Goal: Information Seeking & Learning: Find specific page/section

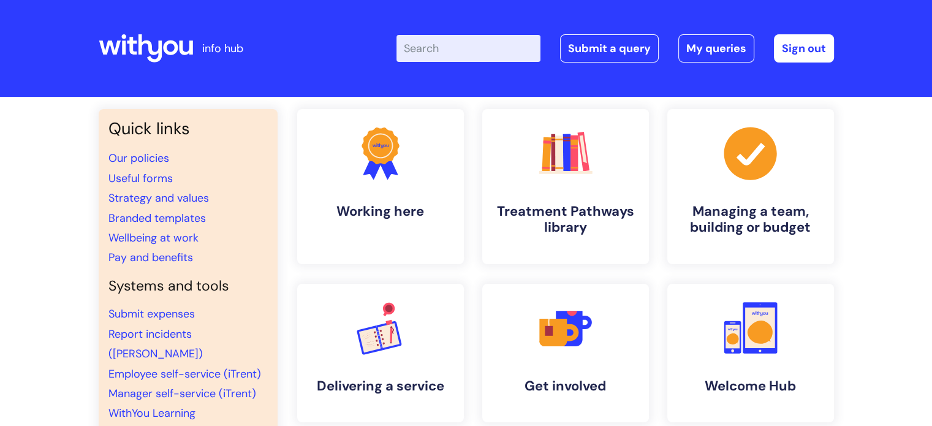
click at [469, 55] on input "Enter your search term here..." at bounding box center [469, 48] width 144 height 27
type input "leaver"
click button "Search" at bounding box center [0, 0] width 0 height 0
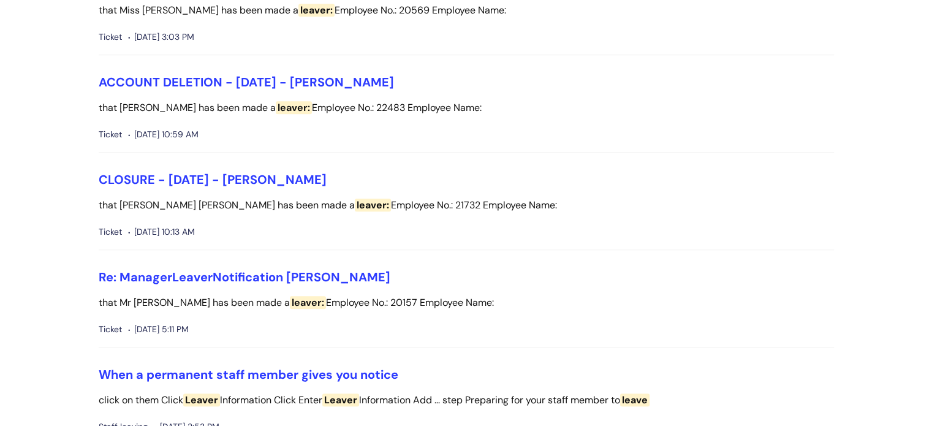
scroll to position [1226, 0]
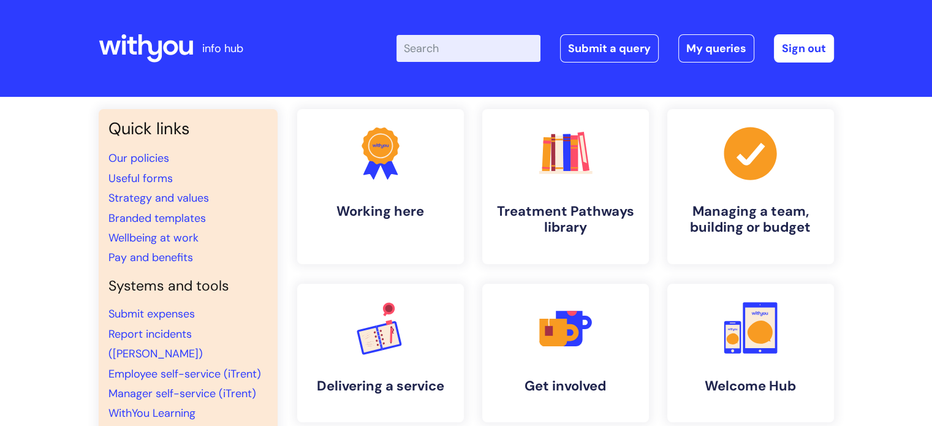
click at [438, 51] on input "Enter your search term here..." at bounding box center [469, 48] width 144 height 27
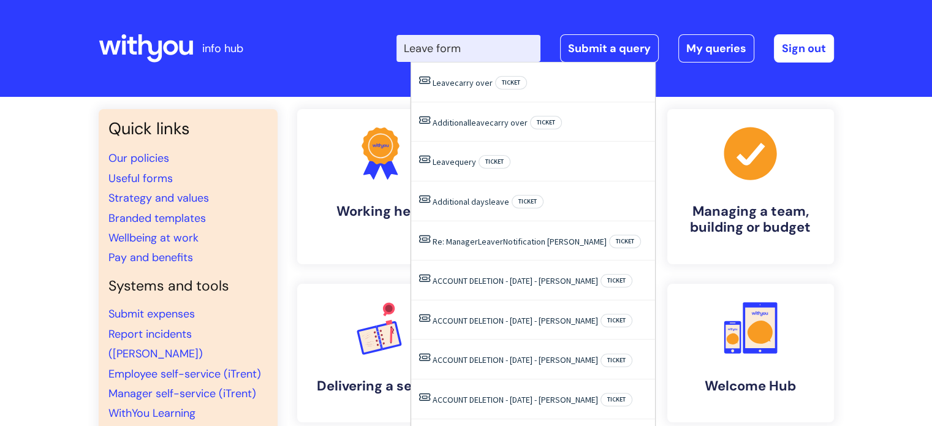
type input "Leave form"
click button "Search" at bounding box center [0, 0] width 0 height 0
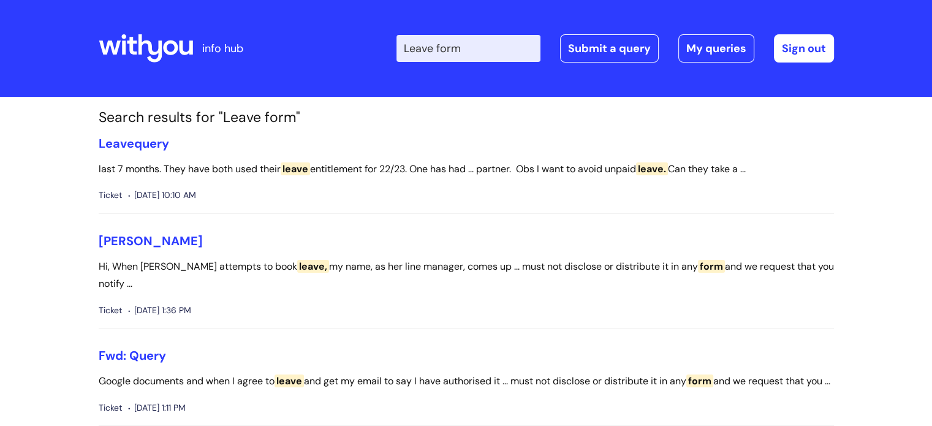
click at [150, 45] on icon at bounding box center [150, 48] width 24 height 28
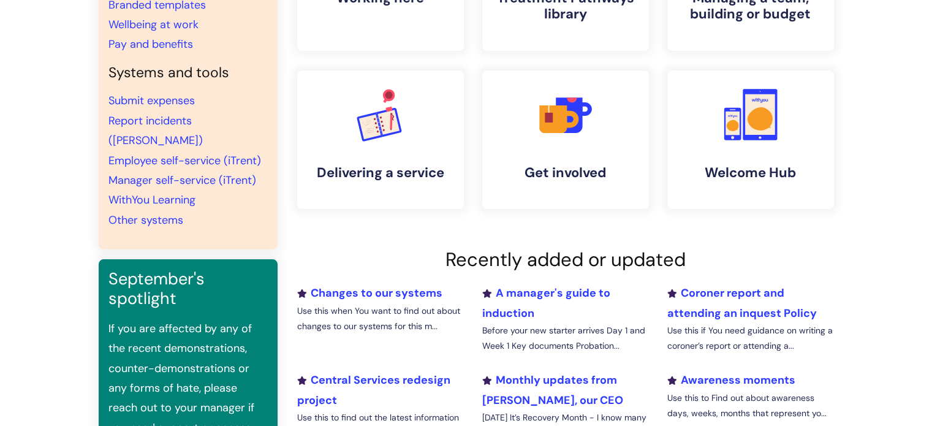
scroll to position [61, 0]
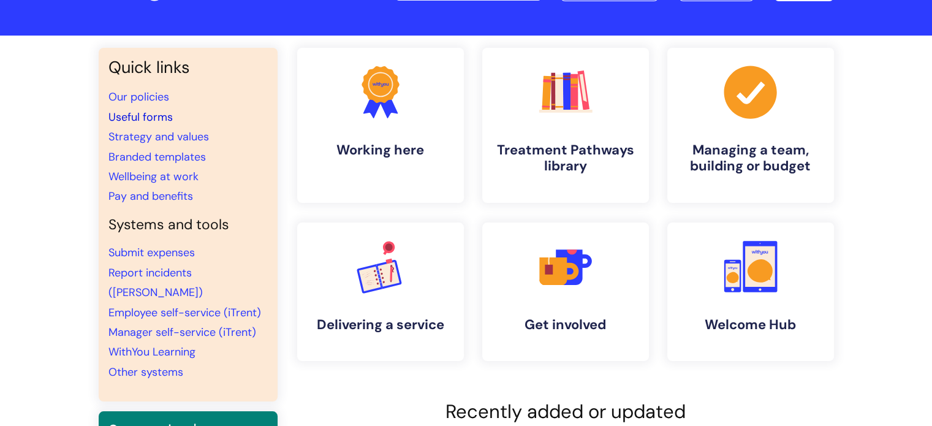
click at [145, 115] on link "Useful forms" at bounding box center [140, 117] width 64 height 15
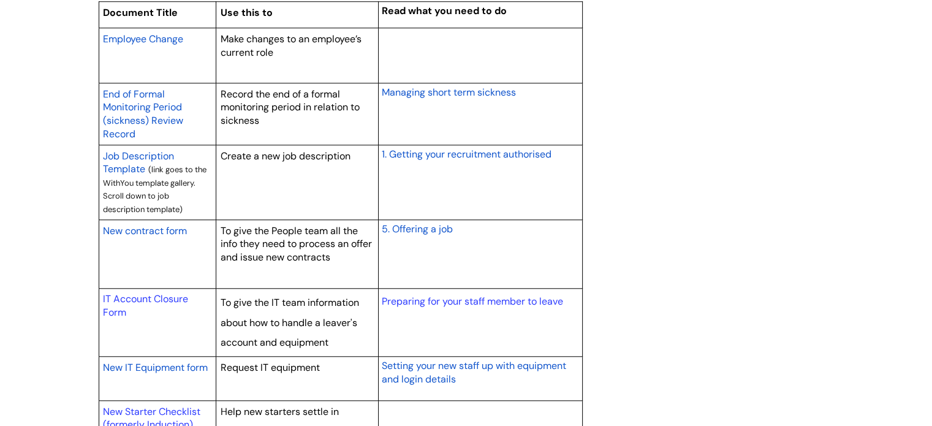
scroll to position [1103, 0]
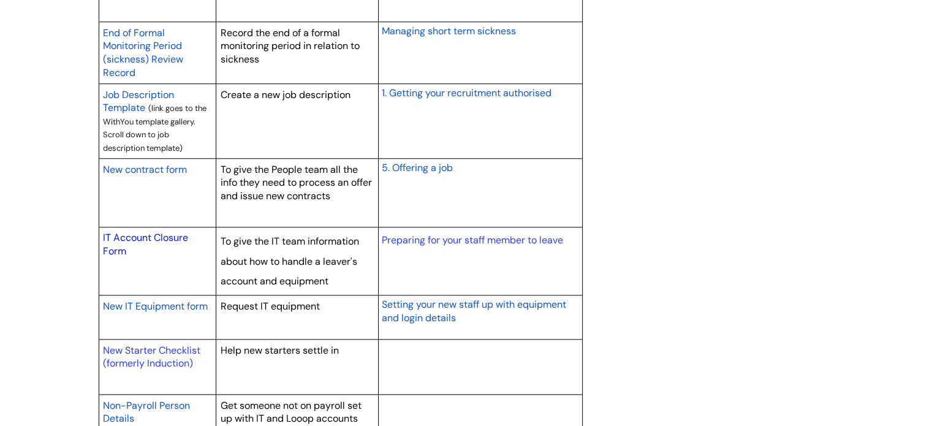
click at [147, 235] on link "IT Account Closure Form" at bounding box center [145, 244] width 85 height 26
